Goal: Task Accomplishment & Management: Use online tool/utility

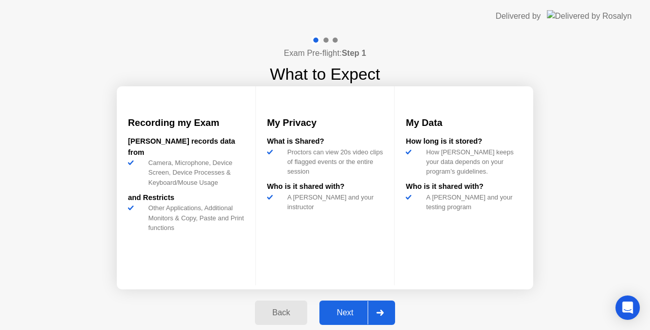
click at [275, 311] on div "Back" at bounding box center [281, 312] width 46 height 9
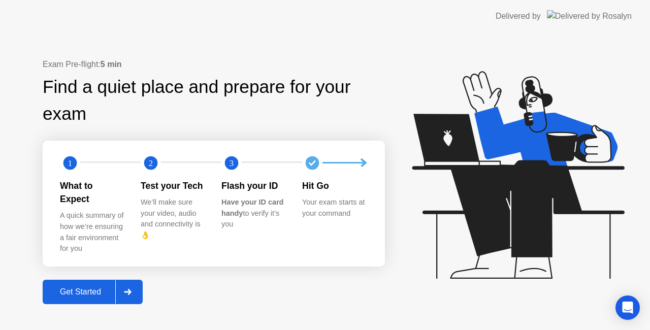
click at [127, 289] on div at bounding box center [127, 291] width 24 height 23
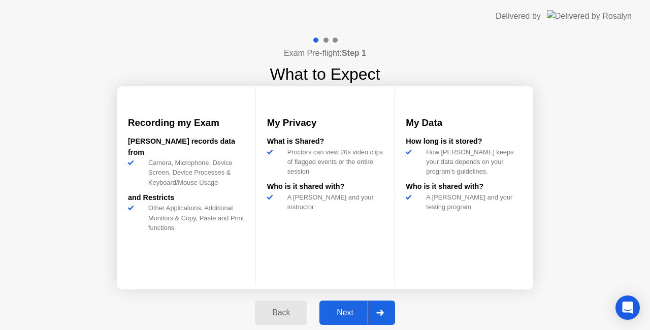
click at [339, 317] on div "Next" at bounding box center [345, 312] width 45 height 9
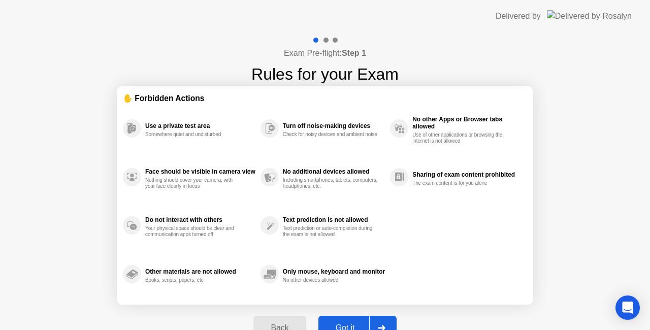
click at [351, 324] on div "Got it" at bounding box center [346, 328] width 48 height 9
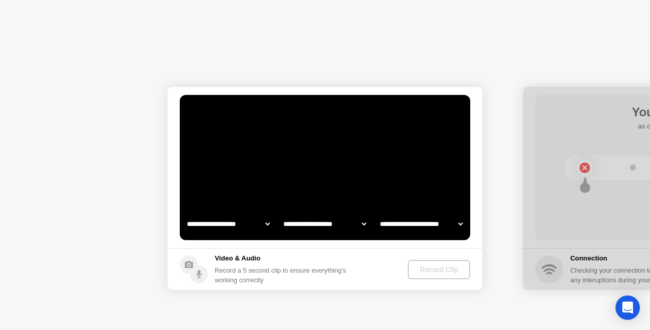
select select "**********"
select select "*******"
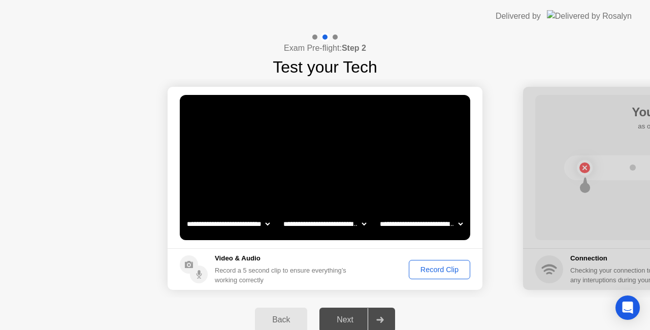
click at [425, 271] on div "Record Clip" at bounding box center [440, 270] width 54 height 8
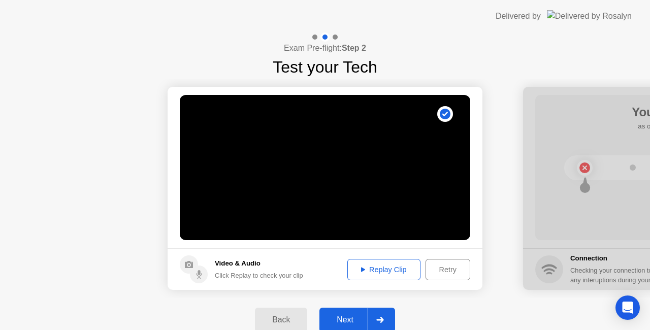
click at [431, 276] on button "Retry" at bounding box center [448, 269] width 45 height 21
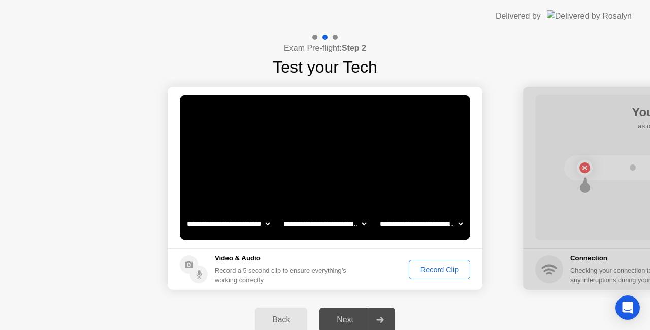
click at [425, 274] on div "Record Clip" at bounding box center [440, 270] width 54 height 8
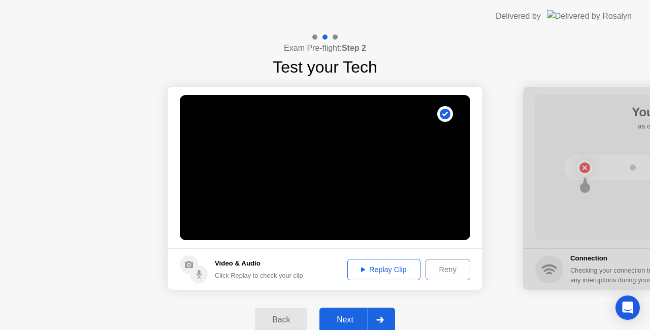
click at [350, 323] on div "Next" at bounding box center [345, 320] width 45 height 9
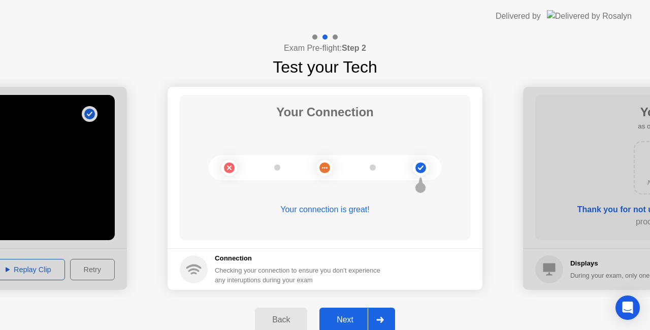
click at [342, 323] on div "Next" at bounding box center [345, 320] width 45 height 9
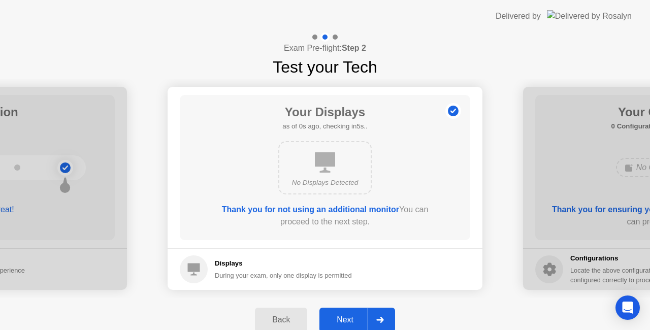
click at [353, 316] on div "Next" at bounding box center [345, 320] width 45 height 9
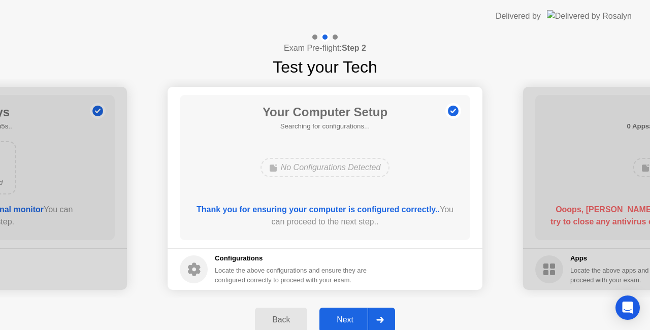
click at [352, 321] on div "Next" at bounding box center [345, 320] width 45 height 9
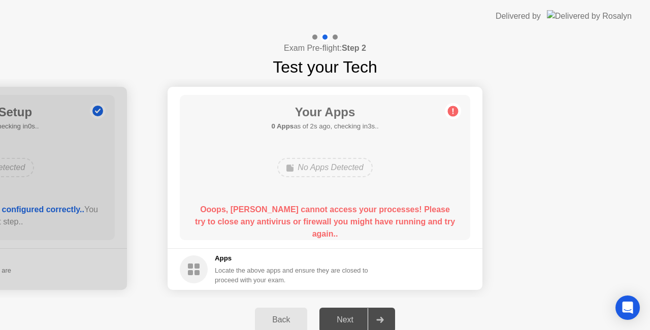
click at [194, 268] on circle at bounding box center [194, 270] width 28 height 28
click at [193, 268] on rect at bounding box center [190, 266] width 5 height 5
click at [452, 110] on circle at bounding box center [453, 111] width 11 height 11
click at [198, 264] on rect at bounding box center [197, 266] width 5 height 5
click at [198, 266] on rect at bounding box center [197, 266] width 5 height 5
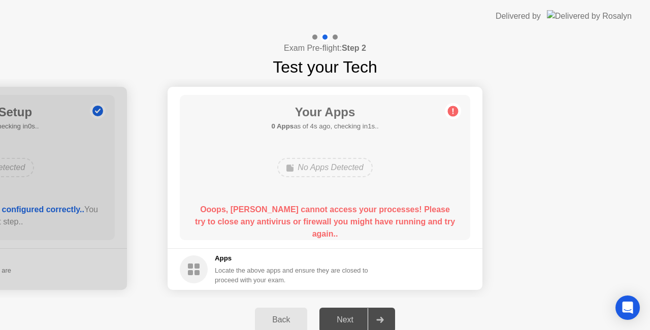
click at [198, 266] on rect at bounding box center [197, 266] width 5 height 5
click at [196, 271] on rect at bounding box center [197, 272] width 5 height 5
click at [334, 170] on div "No Apps Detected" at bounding box center [324, 167] width 95 height 19
click at [195, 266] on rect at bounding box center [197, 266] width 5 height 5
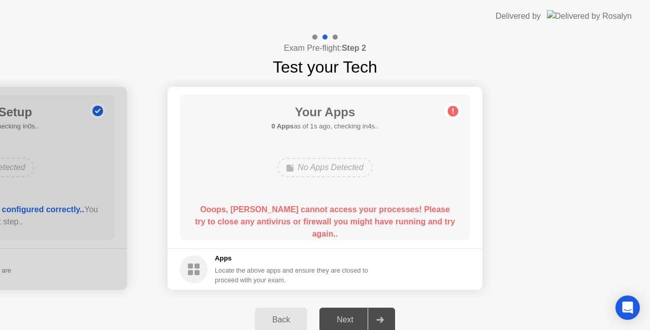
click at [347, 318] on div "Next" at bounding box center [345, 320] width 45 height 9
click at [201, 266] on circle at bounding box center [194, 270] width 28 height 28
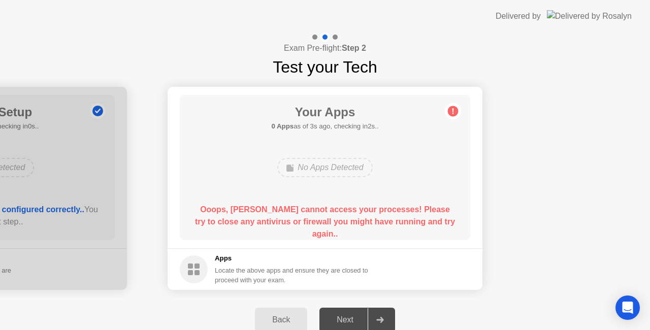
click at [201, 266] on circle at bounding box center [194, 270] width 28 height 28
click at [361, 168] on div "No Apps Detected" at bounding box center [324, 167] width 95 height 19
click at [450, 112] on circle at bounding box center [453, 111] width 11 height 11
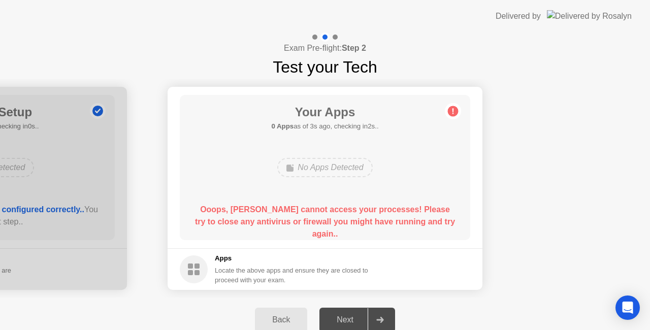
click at [450, 112] on circle at bounding box center [453, 111] width 11 height 11
click at [186, 263] on circle at bounding box center [194, 270] width 28 height 28
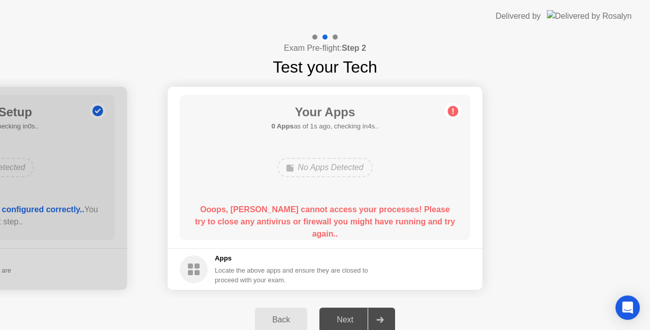
click at [245, 219] on b "Ooops, [PERSON_NAME] cannot access your processes! Please try to close any anti…" at bounding box center [325, 221] width 260 height 33
click at [445, 115] on div "Your Apps 0 Apps as of 3s ago, checking in2s.. No Apps Detected Ooops, [PERSON_…" at bounding box center [325, 167] width 291 height 145
click at [447, 109] on icon at bounding box center [453, 111] width 16 height 16
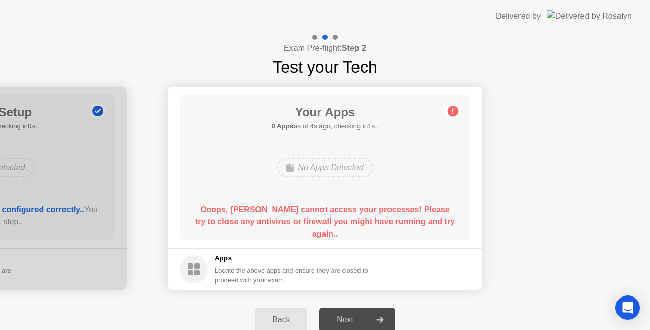
click at [452, 113] on circle at bounding box center [453, 111] width 11 height 11
click at [353, 317] on div "Next" at bounding box center [345, 320] width 45 height 9
drag, startPoint x: 353, startPoint y: 317, endPoint x: 326, endPoint y: 315, distance: 27.5
click at [344, 318] on div "Next" at bounding box center [345, 320] width 45 height 9
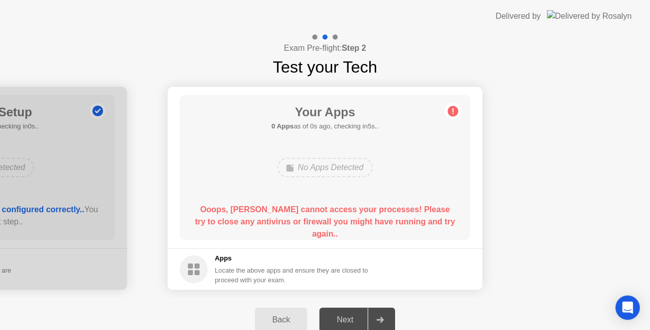
click at [295, 316] on div "Back" at bounding box center [281, 320] width 46 height 9
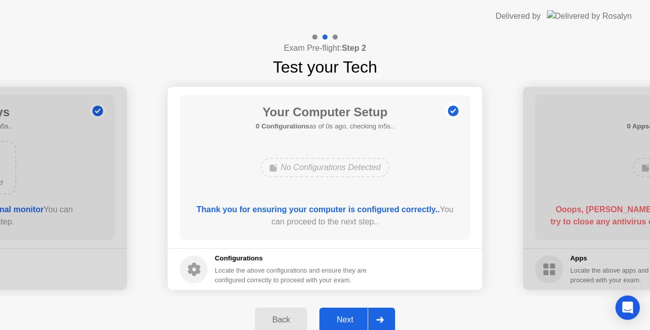
click at [229, 256] on h5 "Configurations" at bounding box center [292, 259] width 154 height 10
click at [344, 318] on div "Next" at bounding box center [345, 320] width 45 height 9
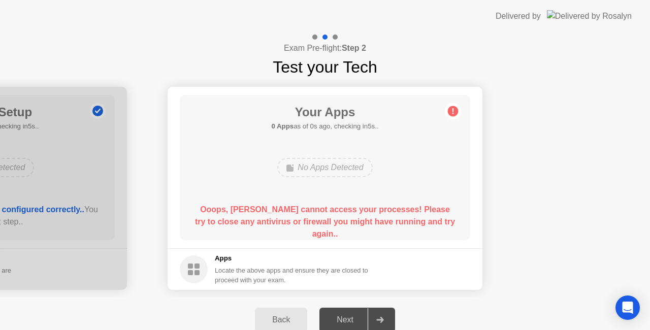
click at [187, 265] on circle at bounding box center [194, 270] width 28 height 28
click at [187, 266] on circle at bounding box center [194, 270] width 28 height 28
click at [332, 318] on div "Next" at bounding box center [345, 320] width 45 height 9
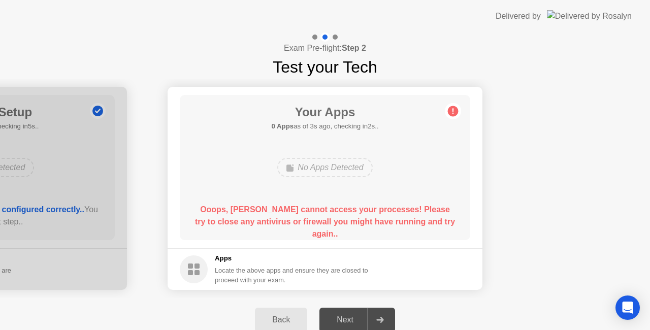
click at [332, 318] on div "Next" at bounding box center [345, 320] width 45 height 9
click at [457, 108] on circle at bounding box center [453, 111] width 11 height 11
click at [448, 111] on circle at bounding box center [453, 111] width 11 height 11
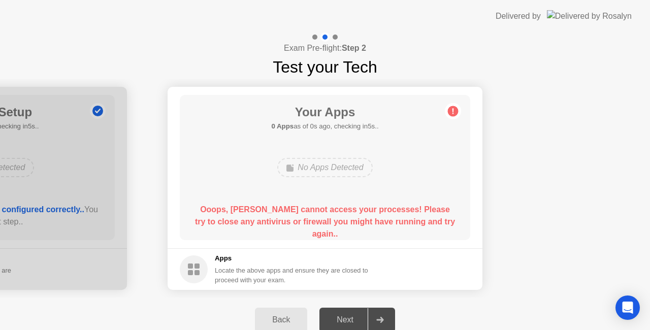
click at [448, 111] on circle at bounding box center [453, 111] width 11 height 11
click at [620, 309] on div "Open Intercom Messenger" at bounding box center [628, 308] width 27 height 27
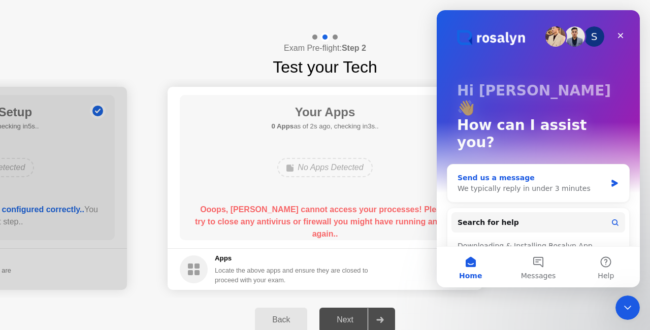
click at [613, 180] on icon "Intercom messenger" at bounding box center [615, 183] width 6 height 7
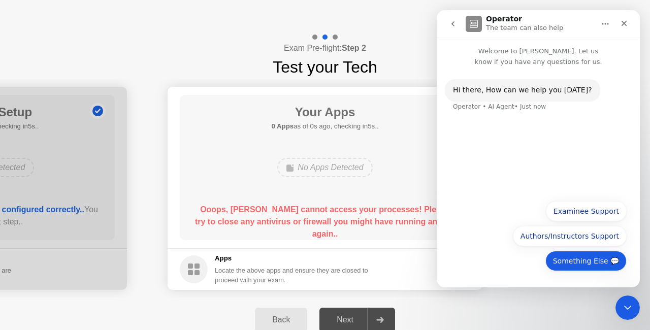
click at [575, 263] on button "Something Else 💬" at bounding box center [586, 261] width 81 height 20
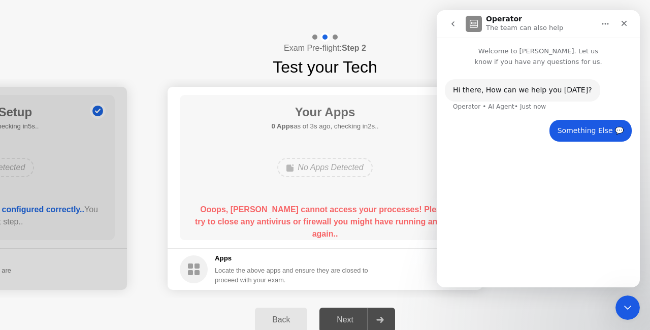
click at [523, 196] on div "Hi ​there, How can we help you [DATE]? Operator • AI Agent • Just now Something…" at bounding box center [538, 173] width 203 height 212
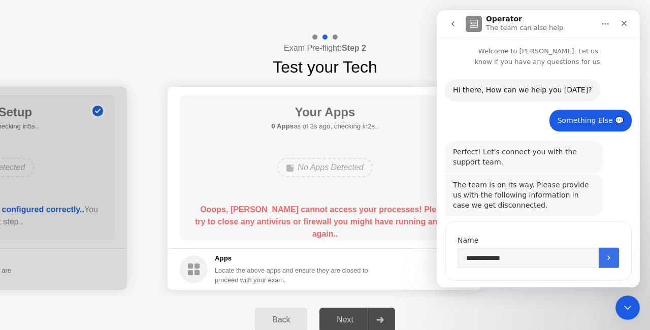
scroll to position [18, 0]
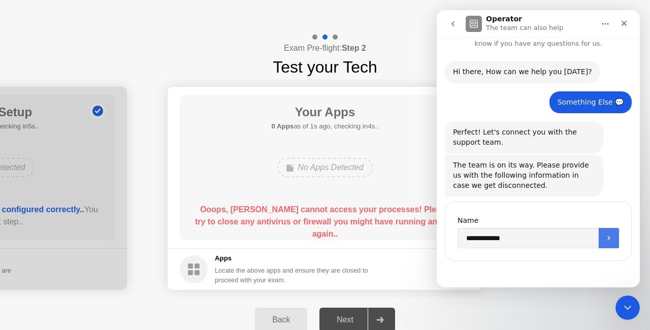
click at [605, 240] on icon "Submit" at bounding box center [609, 238] width 8 height 8
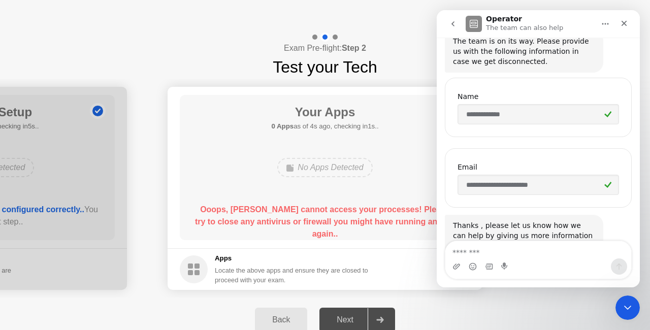
scroll to position [178, 0]
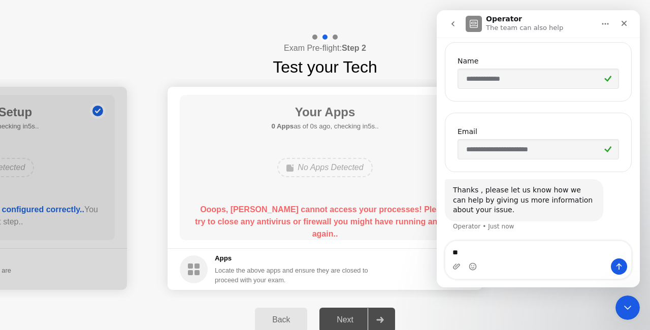
type textarea "*"
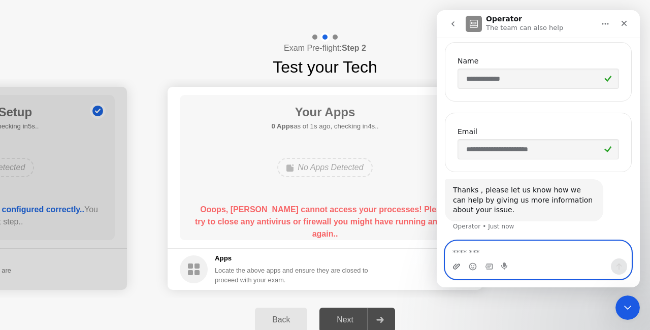
click at [454, 270] on icon "Upload attachment" at bounding box center [457, 267] width 8 height 8
click at [457, 263] on icon "Upload attachment" at bounding box center [457, 267] width 8 height 8
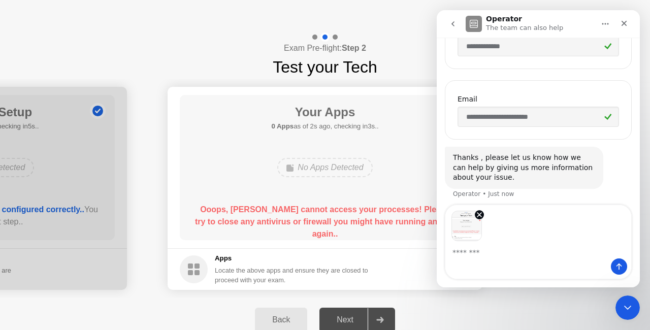
scroll to position [214, 0]
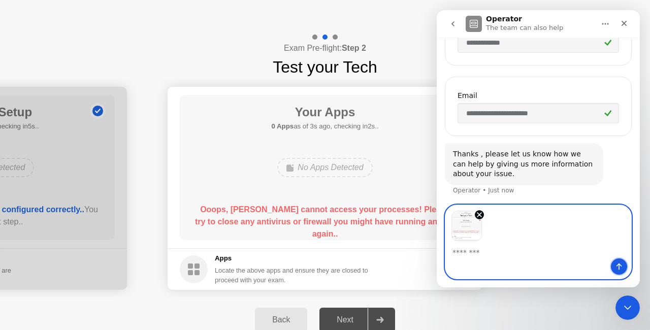
click at [623, 265] on icon "Send a message…" at bounding box center [619, 267] width 8 height 8
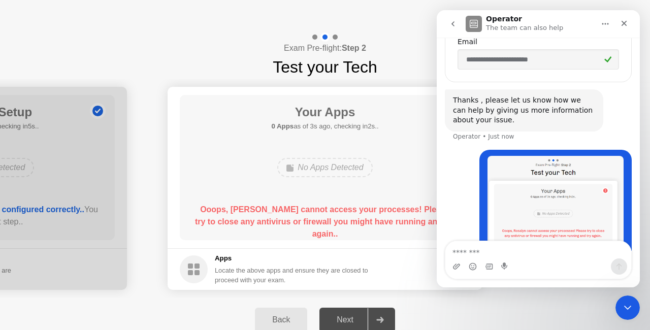
scroll to position [310, 0]
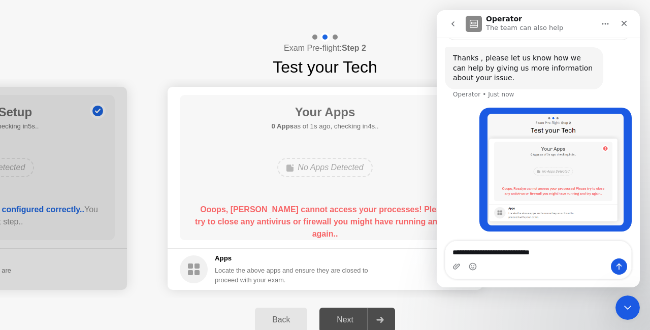
type textarea "**********"
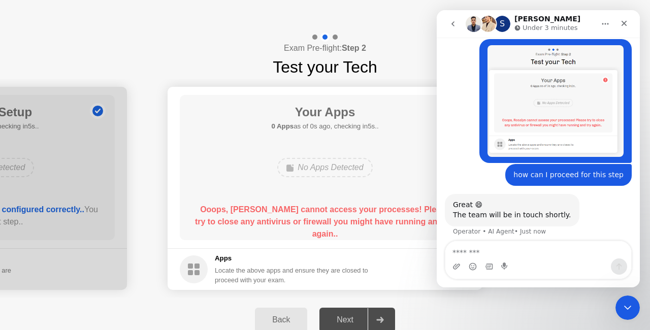
scroll to position [373, 0]
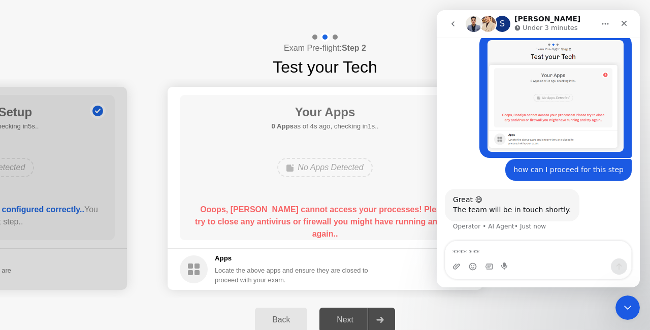
click at [196, 268] on rect at bounding box center [197, 266] width 5 height 5
click at [196, 267] on rect at bounding box center [197, 266] width 5 height 5
click at [630, 21] on div "Close" at bounding box center [624, 23] width 18 height 18
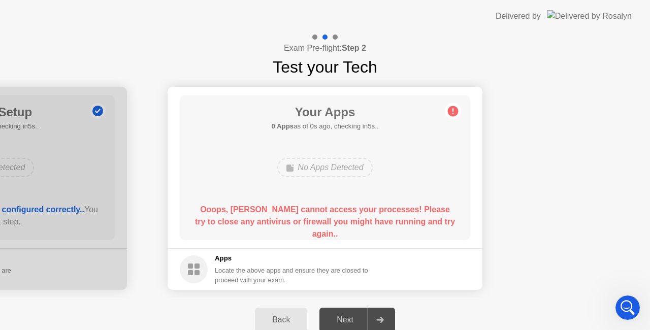
scroll to position [200, 0]
click at [453, 113] on icon at bounding box center [454, 112] width 2 height 6
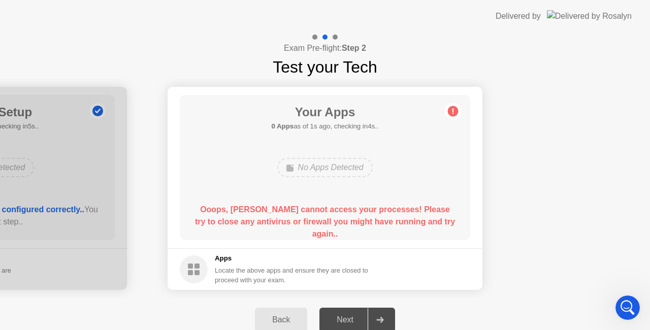
click at [453, 113] on icon at bounding box center [454, 112] width 2 height 6
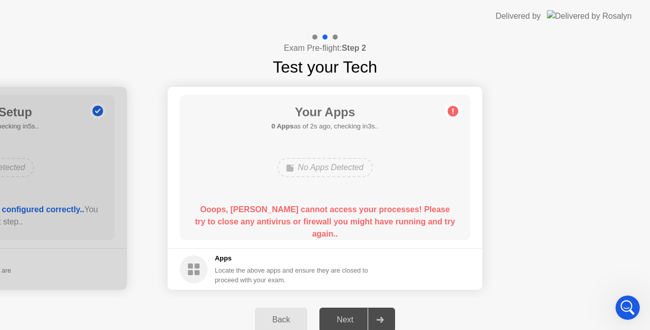
click at [453, 113] on icon at bounding box center [454, 112] width 2 height 6
click at [440, 223] on b "Ooops, [PERSON_NAME] cannot access your processes! Please try to close any anti…" at bounding box center [325, 221] width 260 height 33
click at [627, 304] on icon "Open Intercom Messenger" at bounding box center [626, 306] width 7 height 8
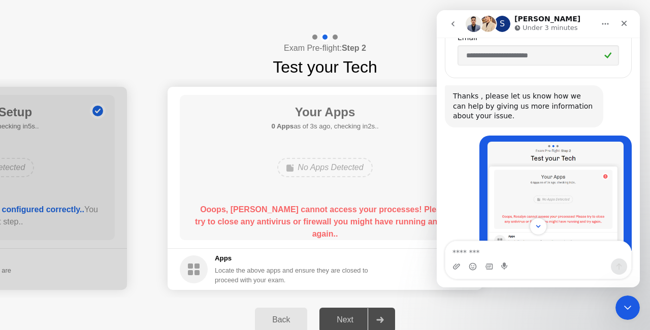
scroll to position [373, 0]
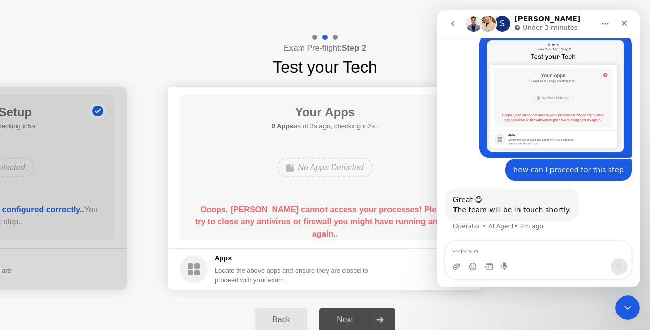
click at [476, 314] on div "Back Next" at bounding box center [325, 320] width 650 height 45
click at [601, 26] on button "Home" at bounding box center [605, 23] width 19 height 19
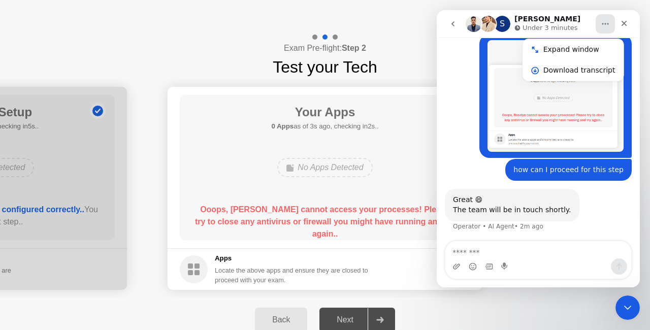
click at [380, 20] on header "Delivered by" at bounding box center [325, 16] width 650 height 33
click at [622, 16] on div "Close" at bounding box center [624, 23] width 18 height 18
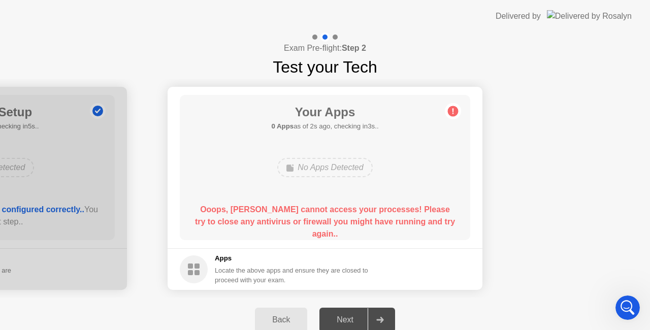
click at [453, 111] on icon at bounding box center [454, 112] width 2 height 6
click at [185, 267] on circle at bounding box center [194, 270] width 28 height 28
click at [183, 264] on circle at bounding box center [194, 270] width 28 height 28
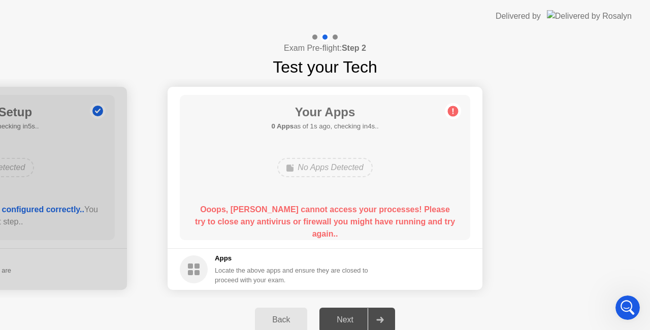
drag, startPoint x: 183, startPoint y: 264, endPoint x: 216, endPoint y: 267, distance: 33.2
click at [184, 264] on circle at bounding box center [194, 270] width 28 height 28
click at [624, 304] on icon "Open Intercom Messenger" at bounding box center [626, 306] width 17 height 17
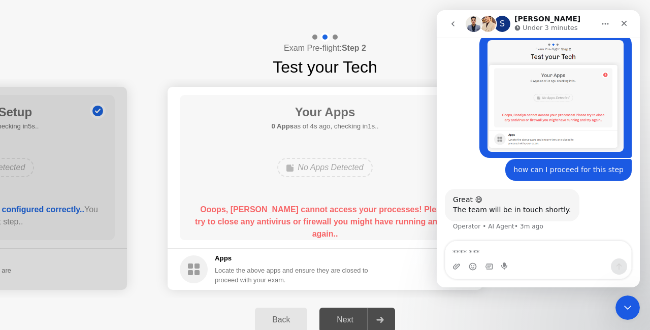
click at [251, 45] on div "Exam Pre-flight: Step 2 Test your Tech" at bounding box center [325, 56] width 650 height 47
click at [459, 22] on button "go back" at bounding box center [453, 23] width 19 height 19
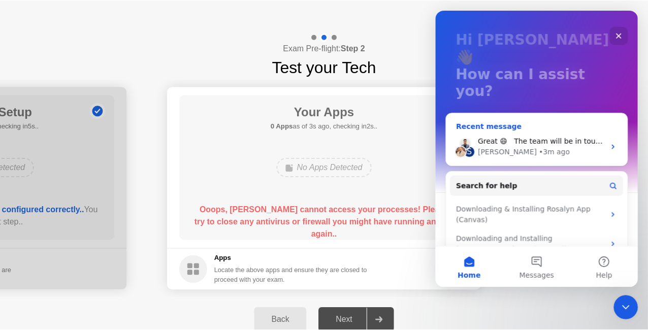
scroll to position [76, 0]
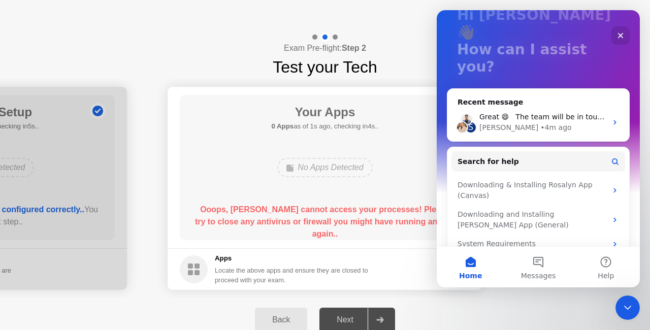
click at [412, 43] on div "Exam Pre-flight: Step 2 Test your Tech" at bounding box center [325, 56] width 650 height 47
click at [622, 30] on div "Close" at bounding box center [621, 35] width 18 height 18
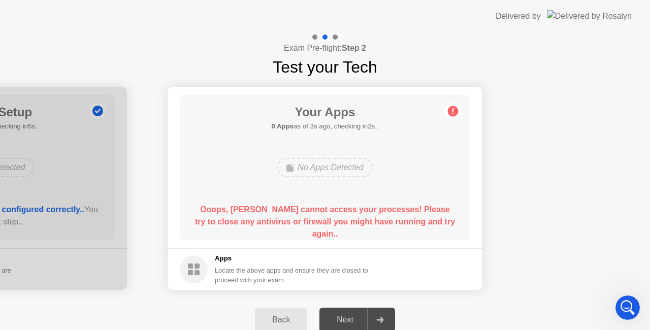
click at [453, 107] on circle at bounding box center [453, 111] width 11 height 11
click at [188, 269] on circle at bounding box center [194, 270] width 28 height 28
click at [319, 254] on h5 "Apps" at bounding box center [292, 259] width 154 height 10
click at [452, 114] on circle at bounding box center [453, 111] width 11 height 11
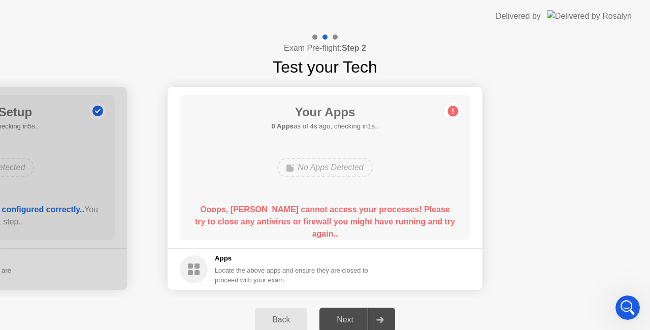
click at [276, 318] on div "Back" at bounding box center [281, 320] width 46 height 9
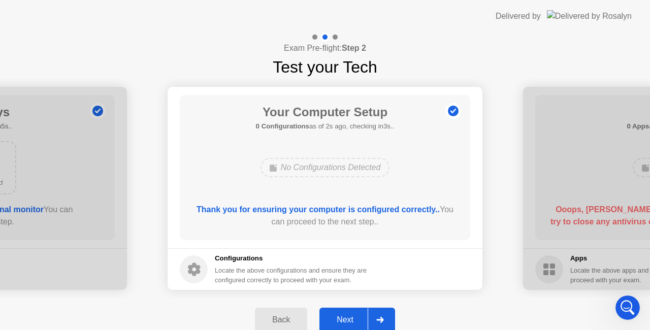
click at [329, 320] on div "Next" at bounding box center [345, 320] width 45 height 9
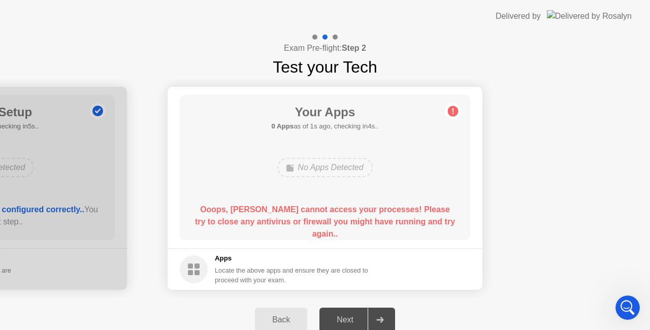
click at [452, 113] on circle at bounding box center [453, 111] width 11 height 11
click at [292, 316] on div "Back" at bounding box center [281, 320] width 46 height 9
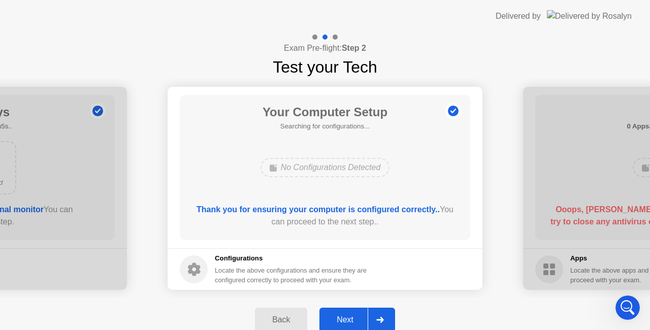
click at [292, 316] on div "Back" at bounding box center [281, 320] width 46 height 9
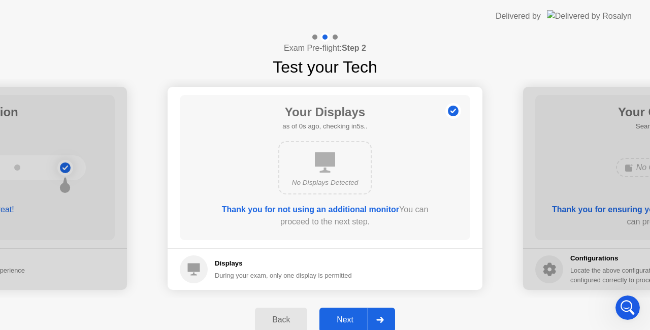
click at [292, 316] on div "Back" at bounding box center [281, 320] width 46 height 9
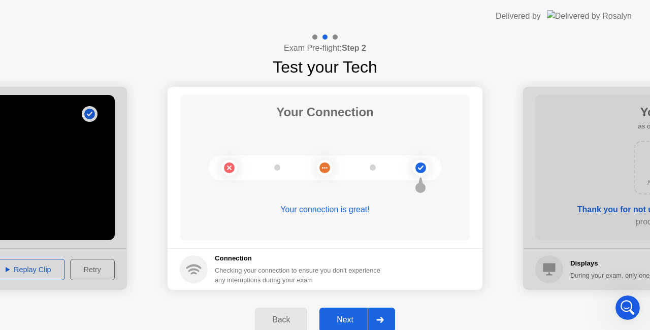
click at [292, 316] on div "Back" at bounding box center [281, 320] width 46 height 9
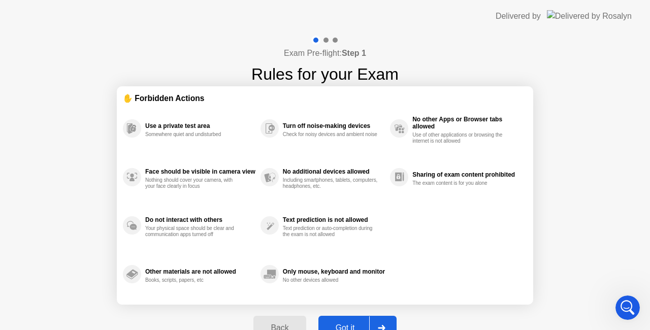
click at [346, 325] on div "Got it" at bounding box center [346, 328] width 48 height 9
select select "**********"
select select "*******"
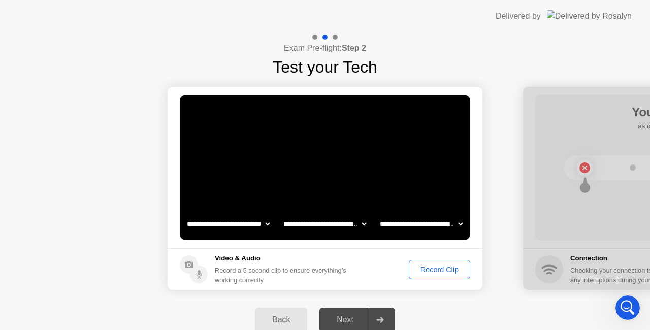
click at [345, 321] on div "Next" at bounding box center [345, 320] width 45 height 9
click at [445, 274] on div "Record Clip" at bounding box center [440, 270] width 54 height 8
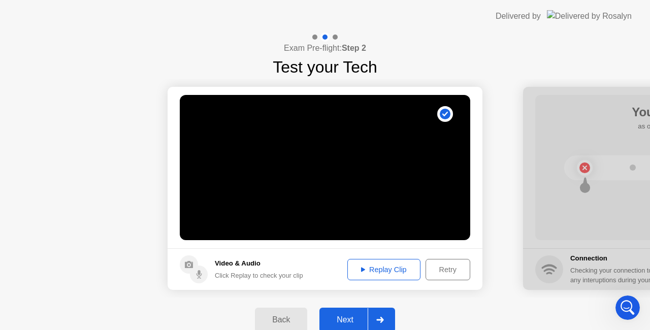
click at [357, 318] on div "Next" at bounding box center [345, 320] width 45 height 9
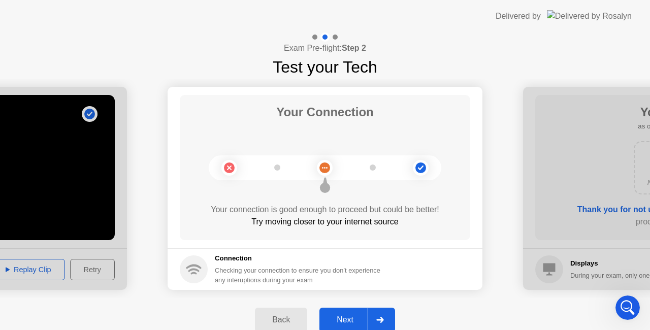
click at [340, 324] on div "Next" at bounding box center [345, 320] width 45 height 9
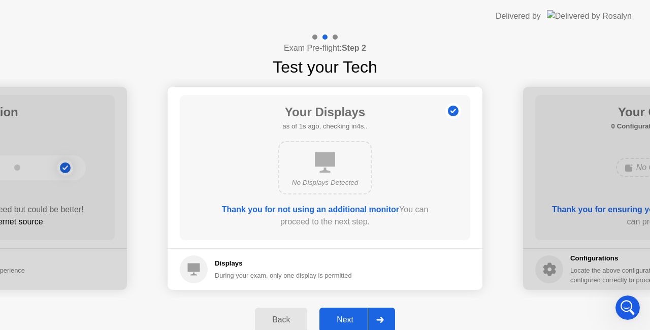
click at [348, 316] on div "Next" at bounding box center [345, 320] width 45 height 9
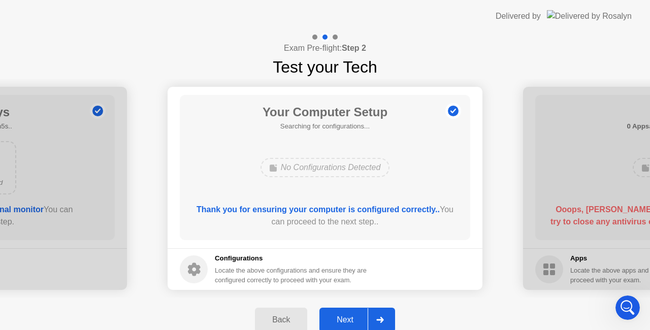
click at [348, 316] on div "Next" at bounding box center [345, 320] width 45 height 9
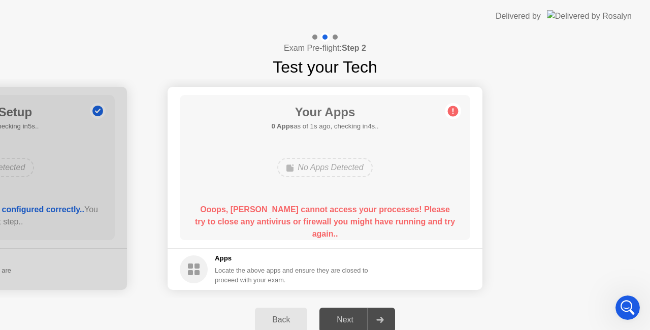
click at [365, 240] on div "Your Apps 0 Apps as of 1s ago, checking in4s.. No Apps Detected Ooops, [PERSON_…" at bounding box center [325, 167] width 291 height 145
click at [452, 108] on circle at bounding box center [453, 111] width 11 height 11
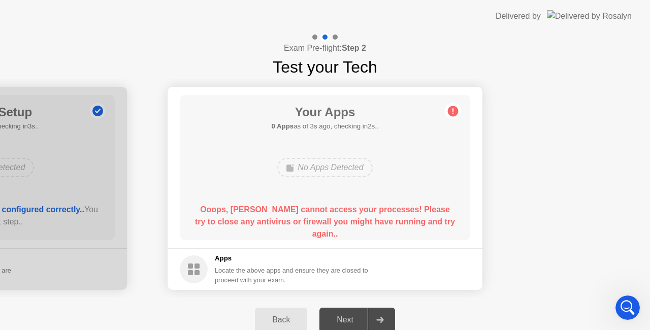
click at [452, 108] on circle at bounding box center [453, 111] width 11 height 11
click at [196, 271] on rect at bounding box center [197, 272] width 5 height 5
